Goal: Information Seeking & Learning: Learn about a topic

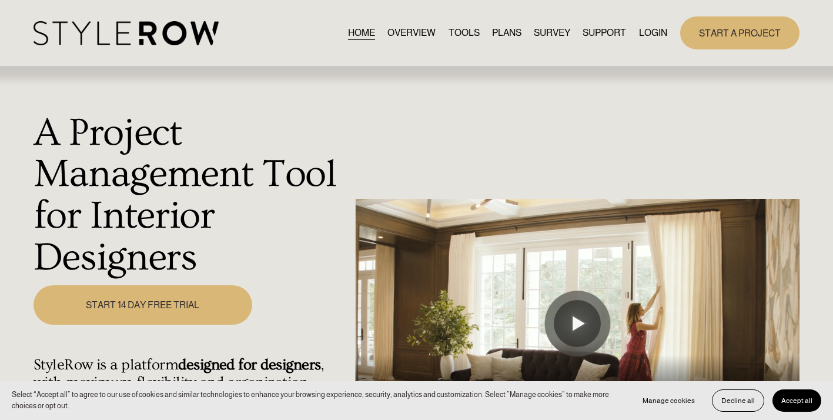
click at [658, 29] on link "LOGIN" at bounding box center [653, 33] width 28 height 16
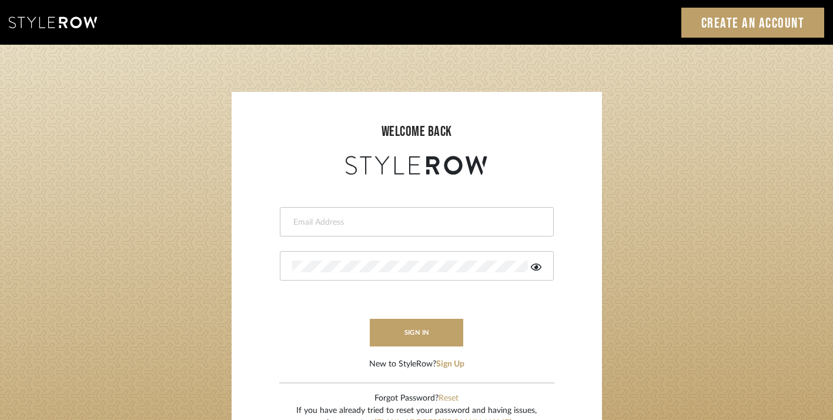
type input "divya.aok@gmail.com"
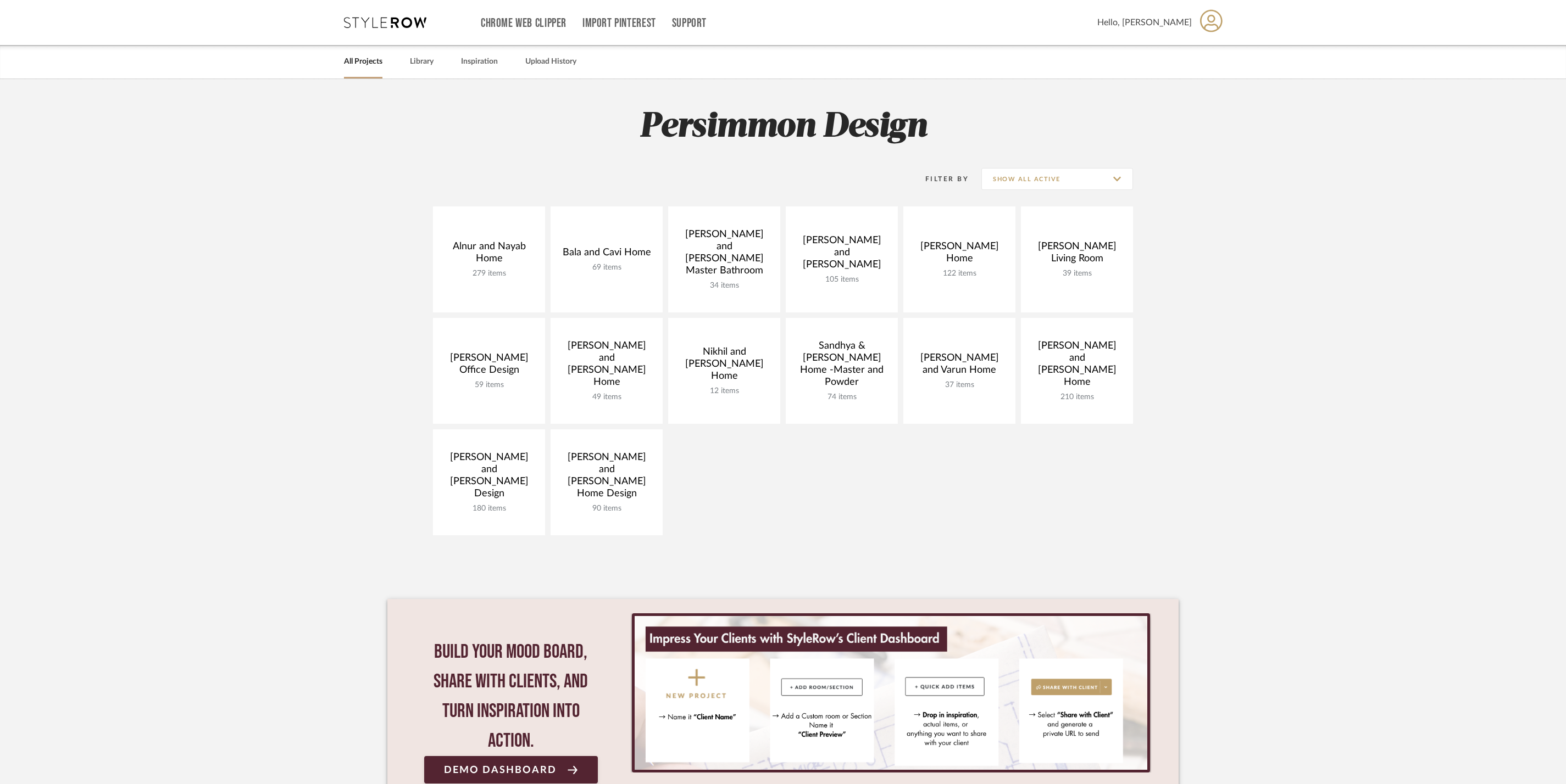
click at [1206, 347] on project-collections "Explore the Client Dashboard in Action! See how mood boards, project files, and…" at bounding box center [783, 460] width 1566 height 761
click at [434, 62] on link "Library" at bounding box center [421, 62] width 23 height 15
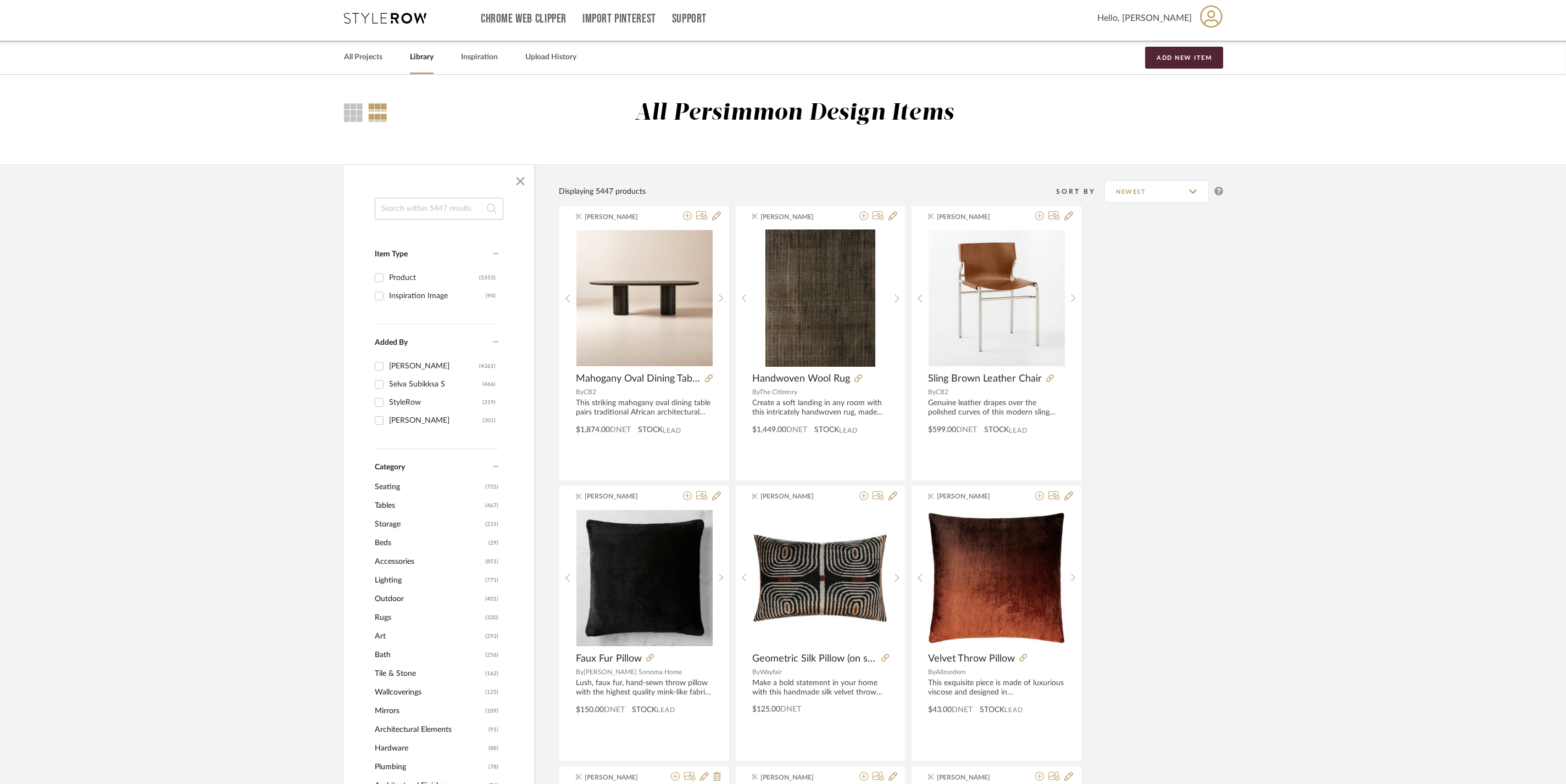
scroll to position [139, 0]
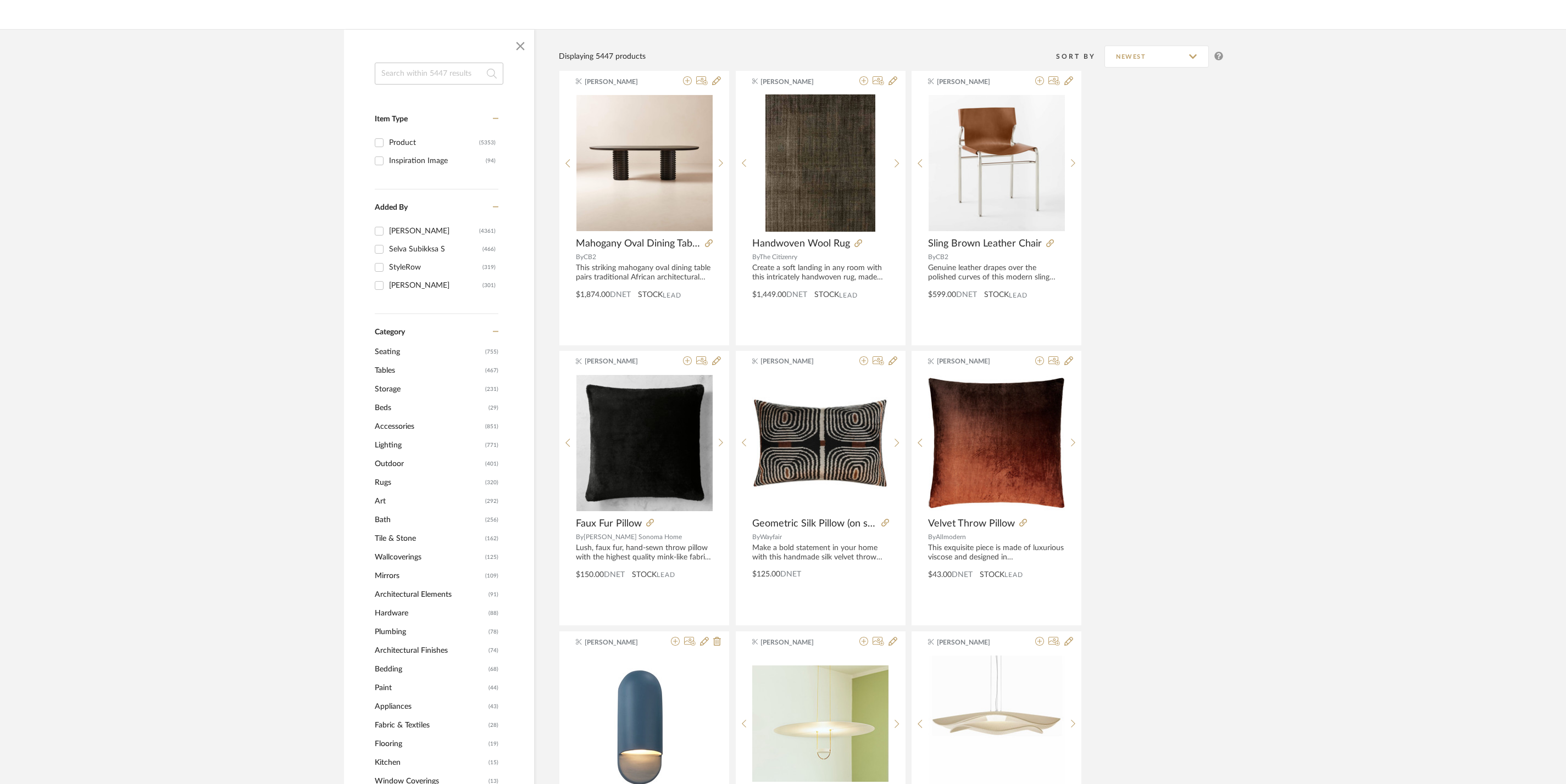
click at [391, 449] on span "Lighting" at bounding box center [428, 446] width 108 height 19
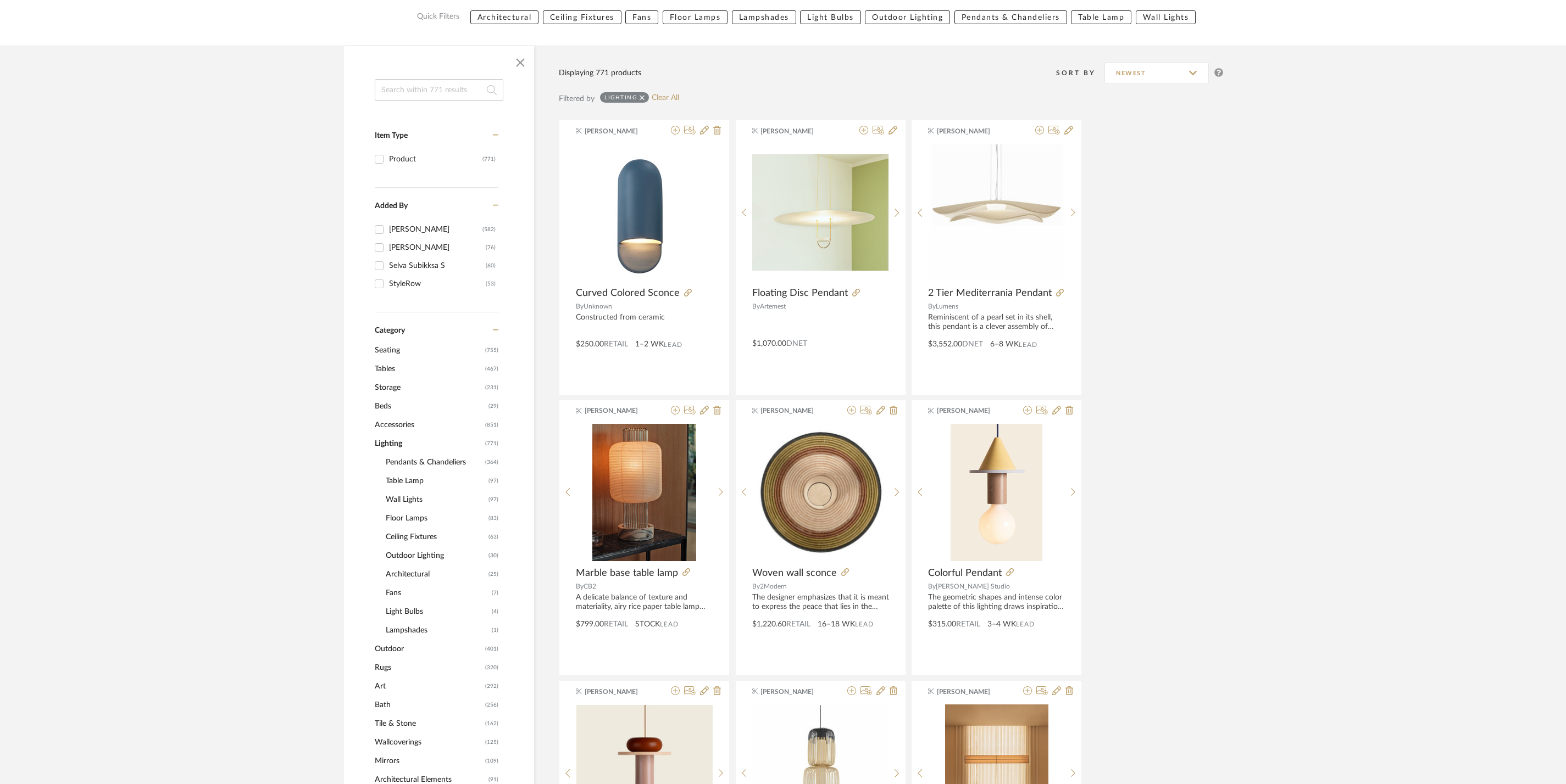
click at [434, 547] on span "Ceiling Fixtures" at bounding box center [436, 537] width 100 height 19
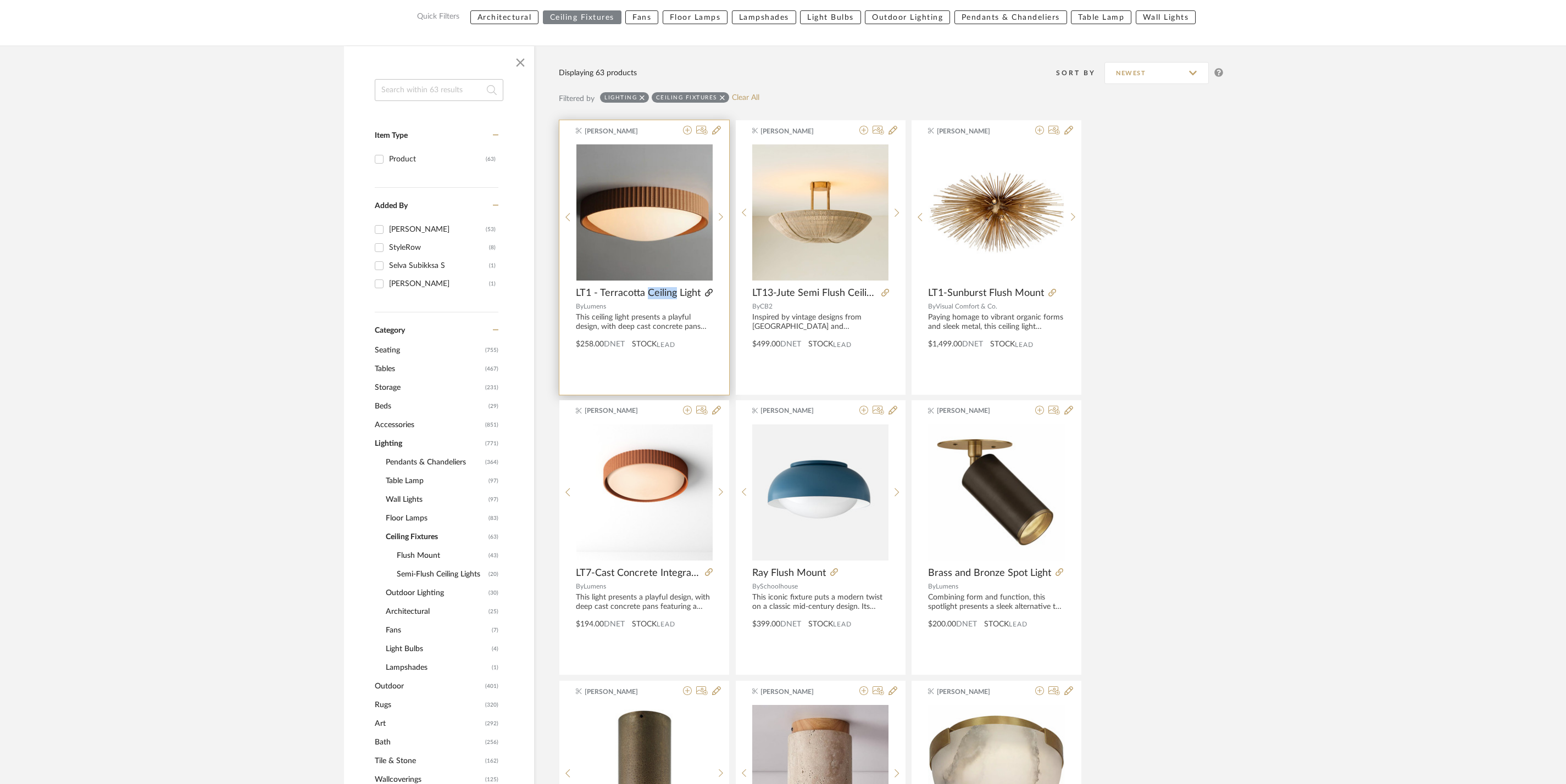
click at [708, 296] on icon at bounding box center [709, 292] width 7 height 7
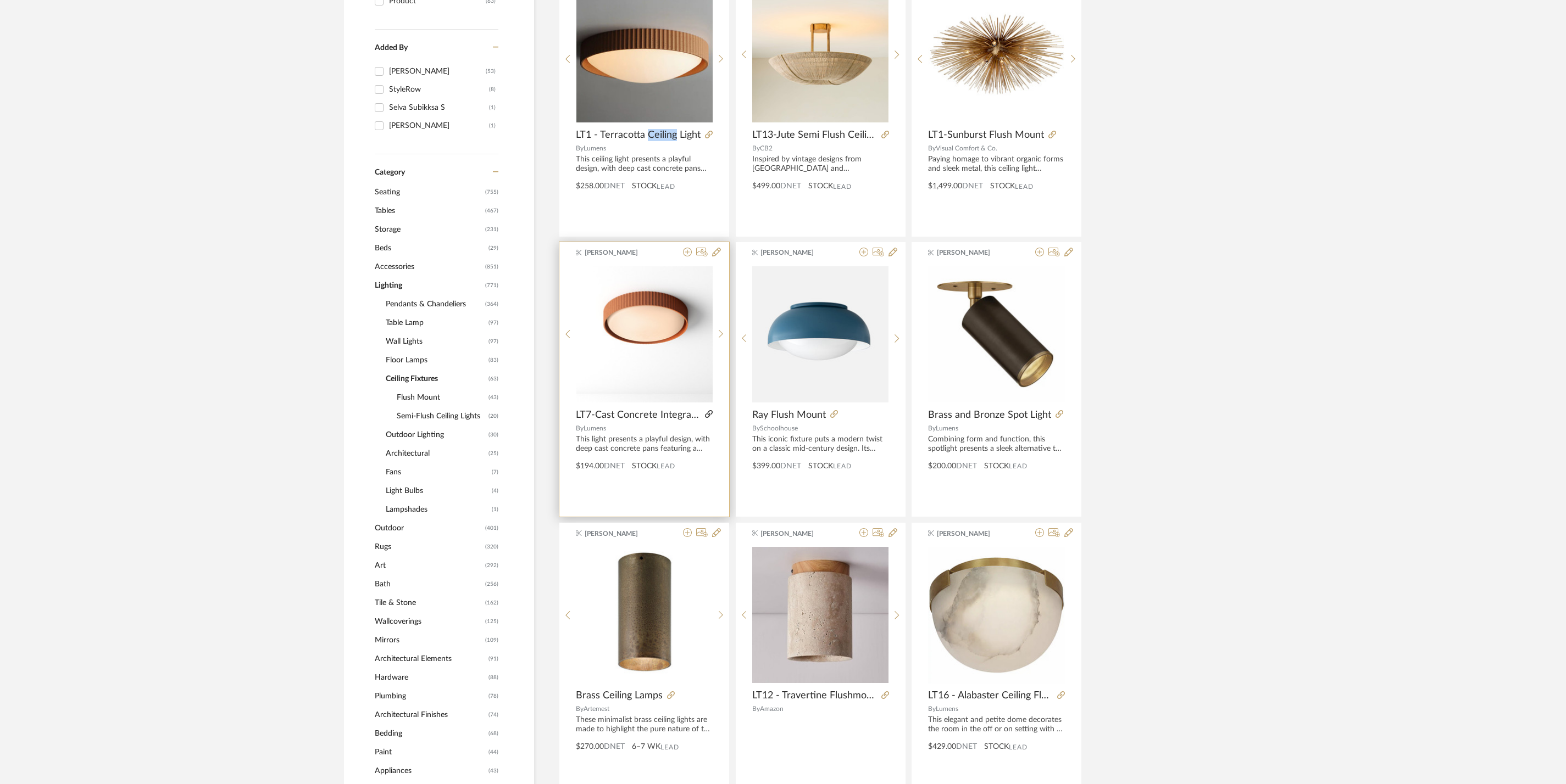
click at [710, 418] on icon at bounding box center [709, 414] width 7 height 7
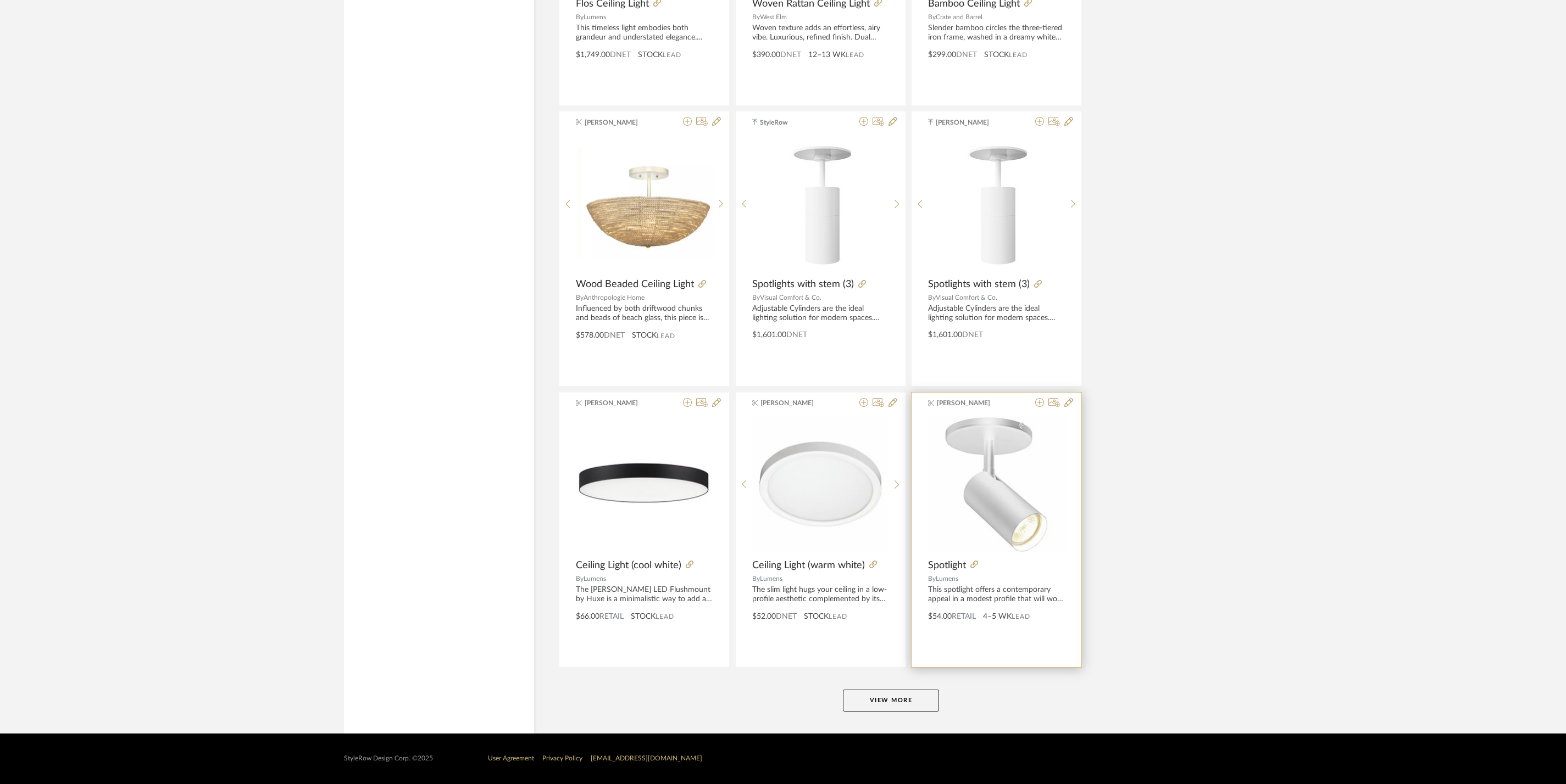
scroll to position [2986, 0]
click at [896, 694] on button "View More" at bounding box center [890, 701] width 96 height 22
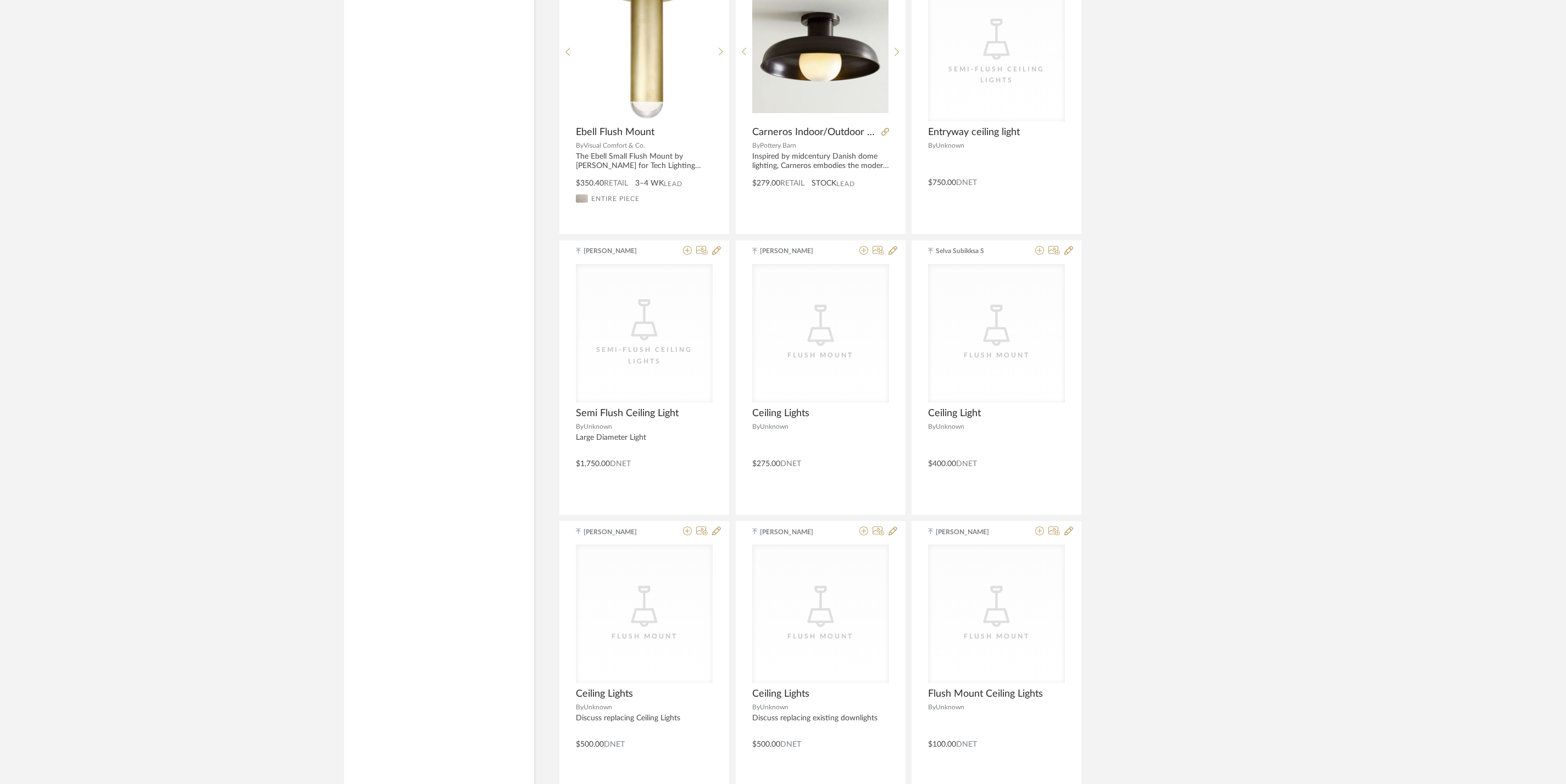
scroll to position [5481, 0]
